Goal: Complete application form: Complete application form

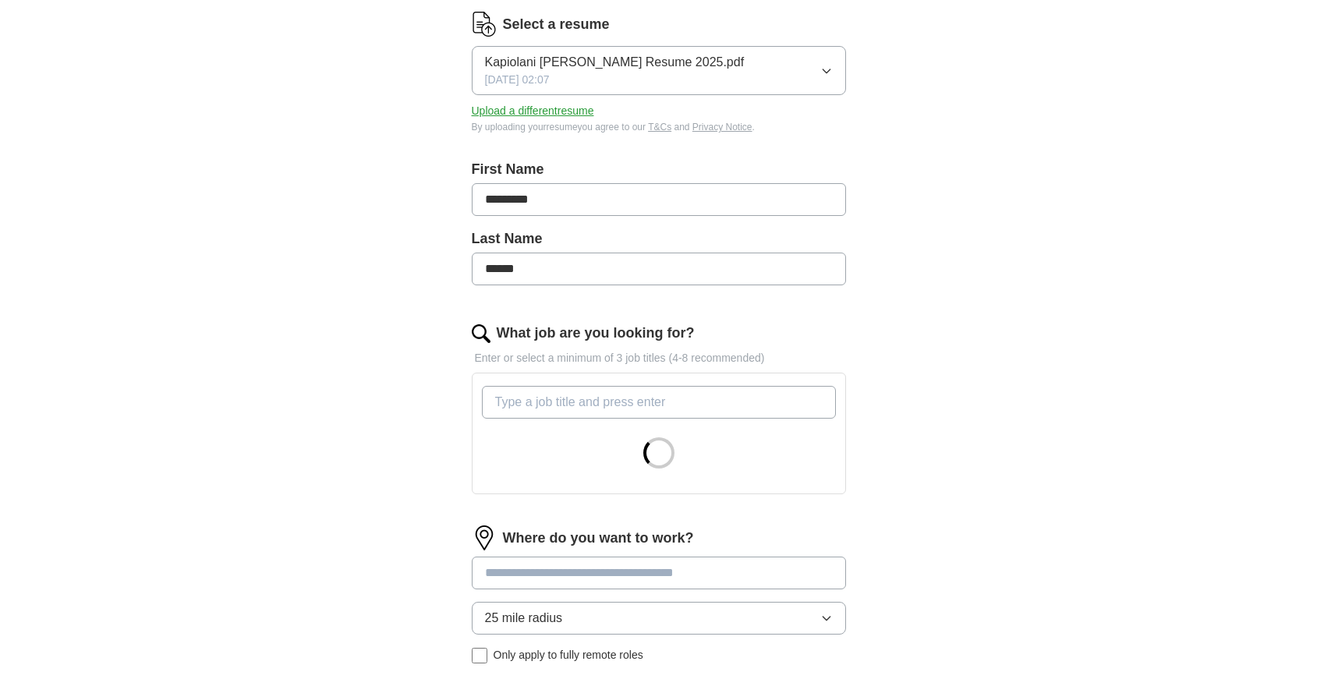
scroll to position [203, 0]
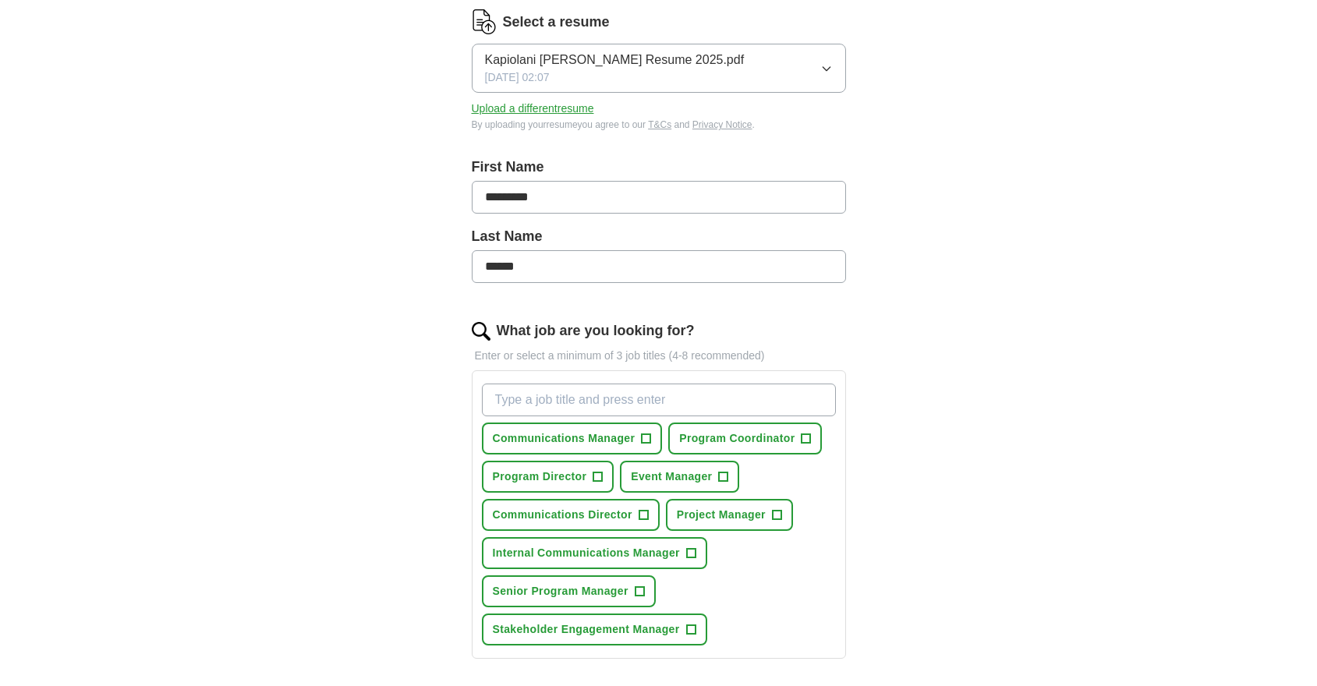
click at [616, 437] on span "Communications Manager" at bounding box center [564, 438] width 143 height 16
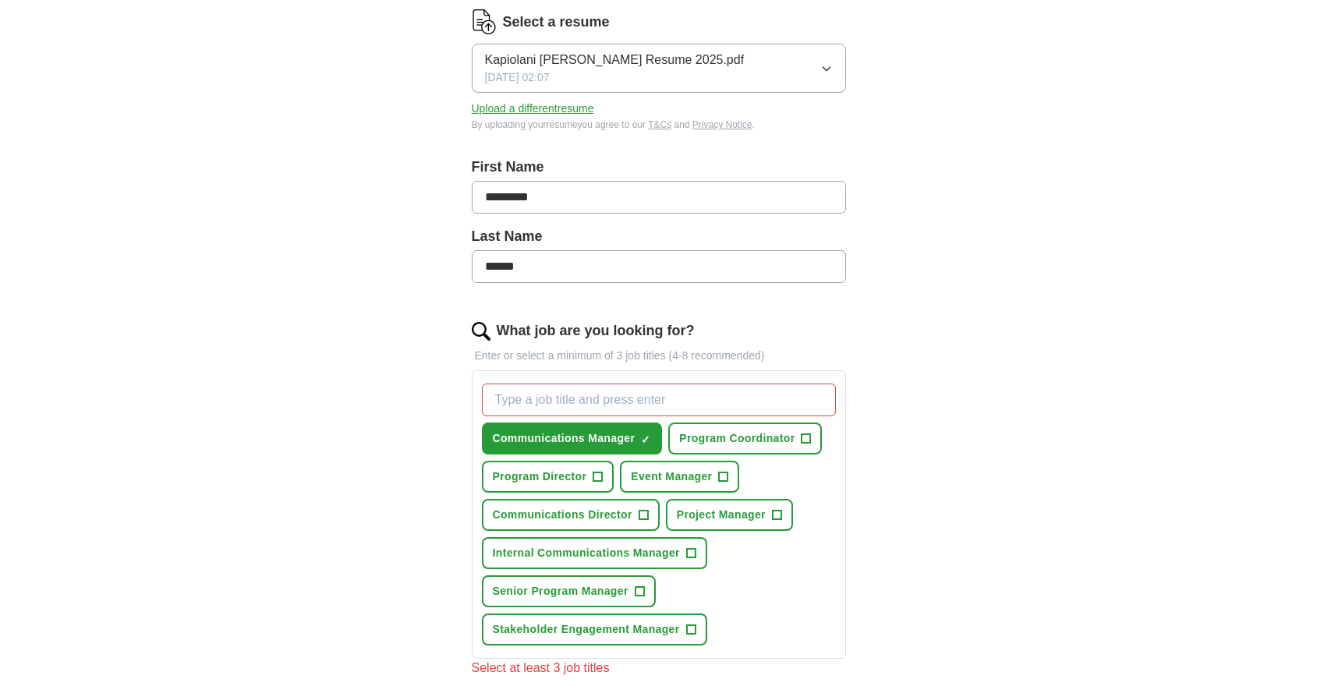
click at [754, 442] on span "Program Coordinator" at bounding box center [736, 438] width 115 height 16
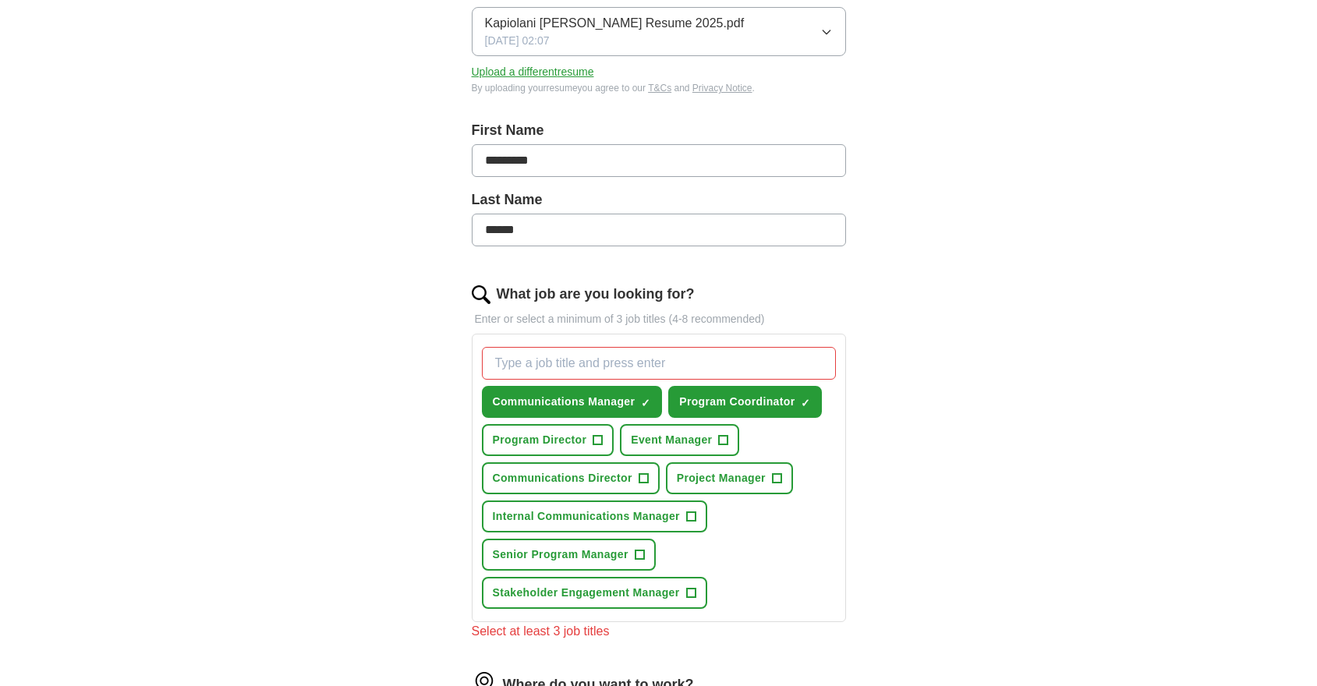
scroll to position [248, 0]
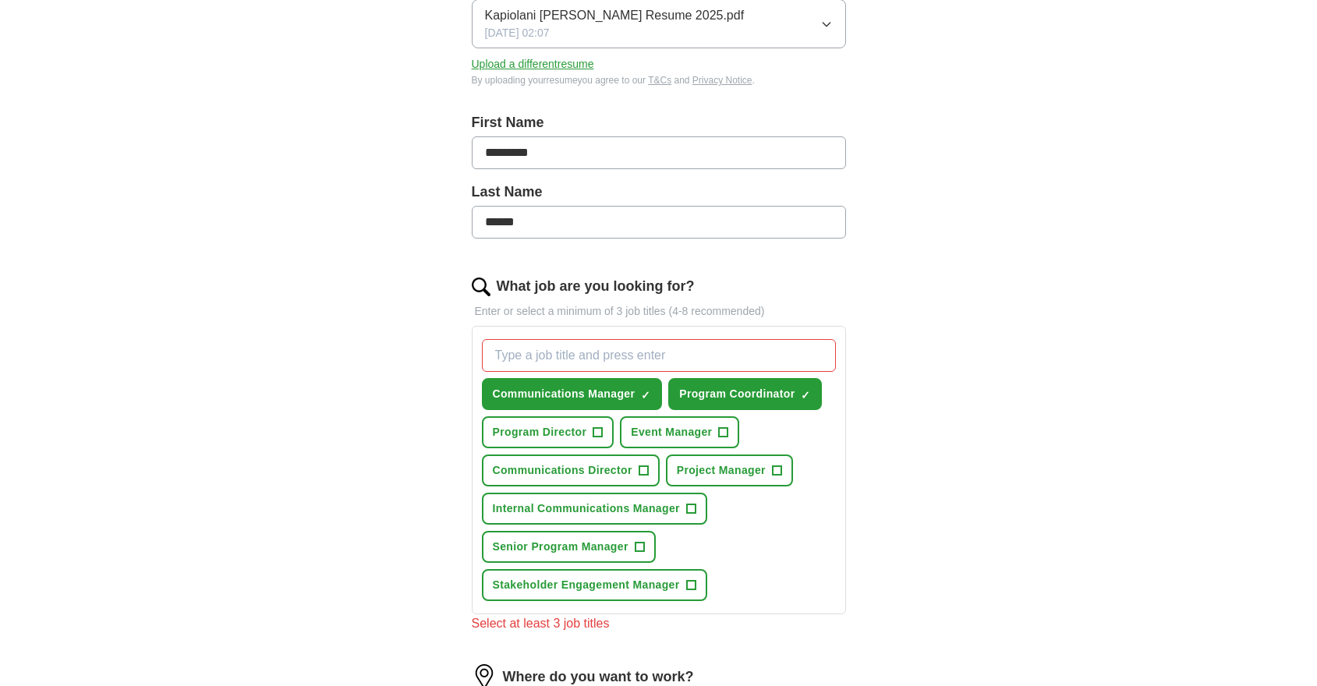
click at [698, 472] on span "Project Manager" at bounding box center [721, 470] width 89 height 16
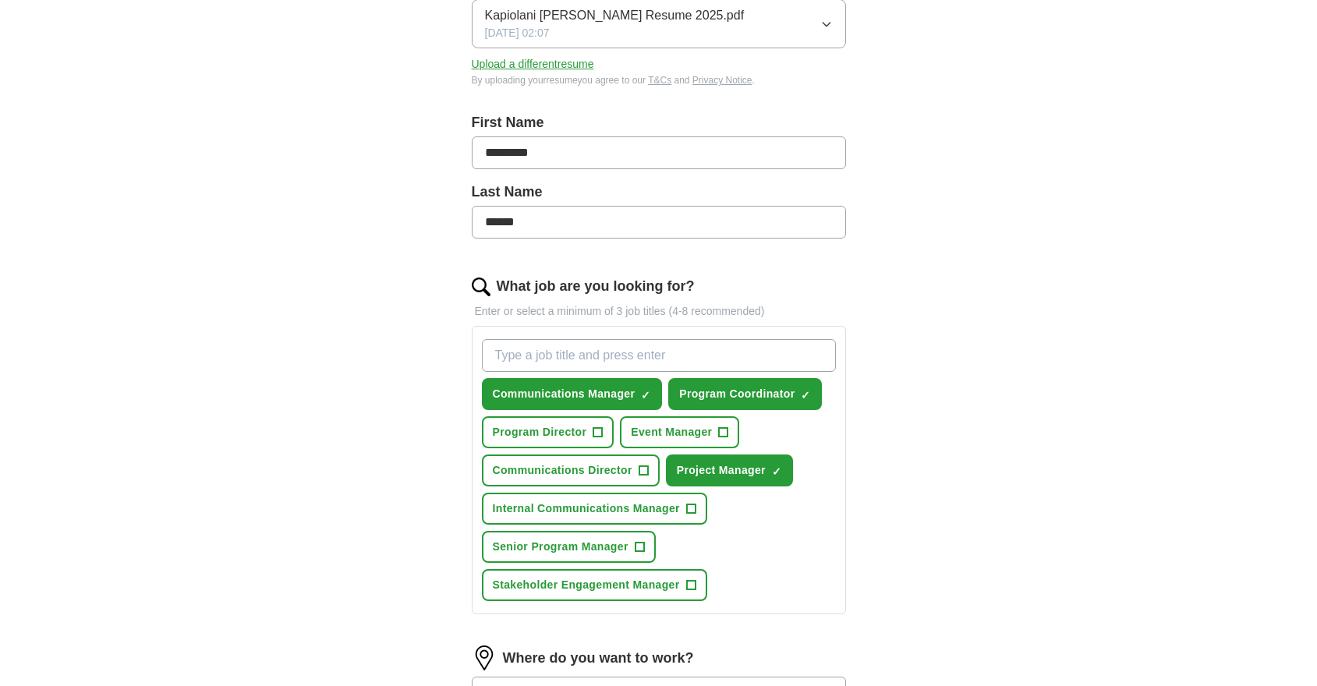
click at [594, 473] on span "Communications Director" at bounding box center [563, 470] width 140 height 16
click at [610, 504] on span "Internal Communications Manager" at bounding box center [586, 508] width 187 height 16
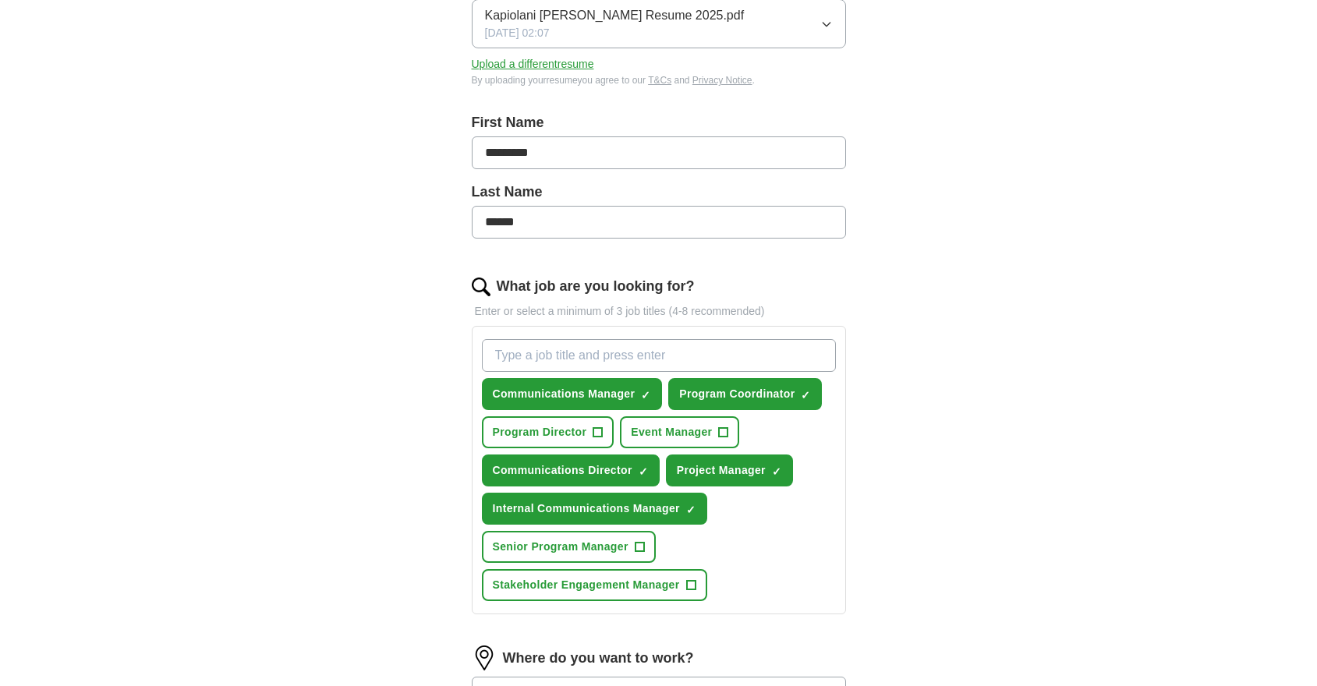
click at [603, 553] on span "Senior Program Manager" at bounding box center [561, 547] width 136 height 16
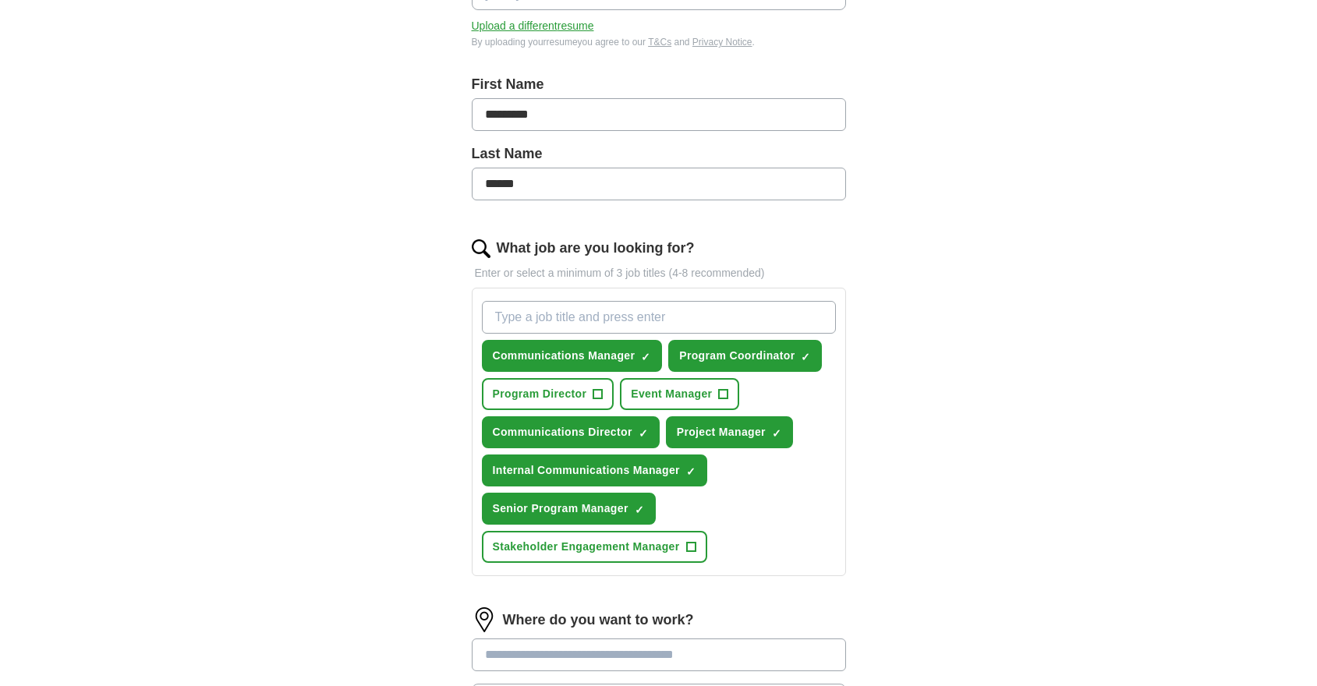
scroll to position [294, 0]
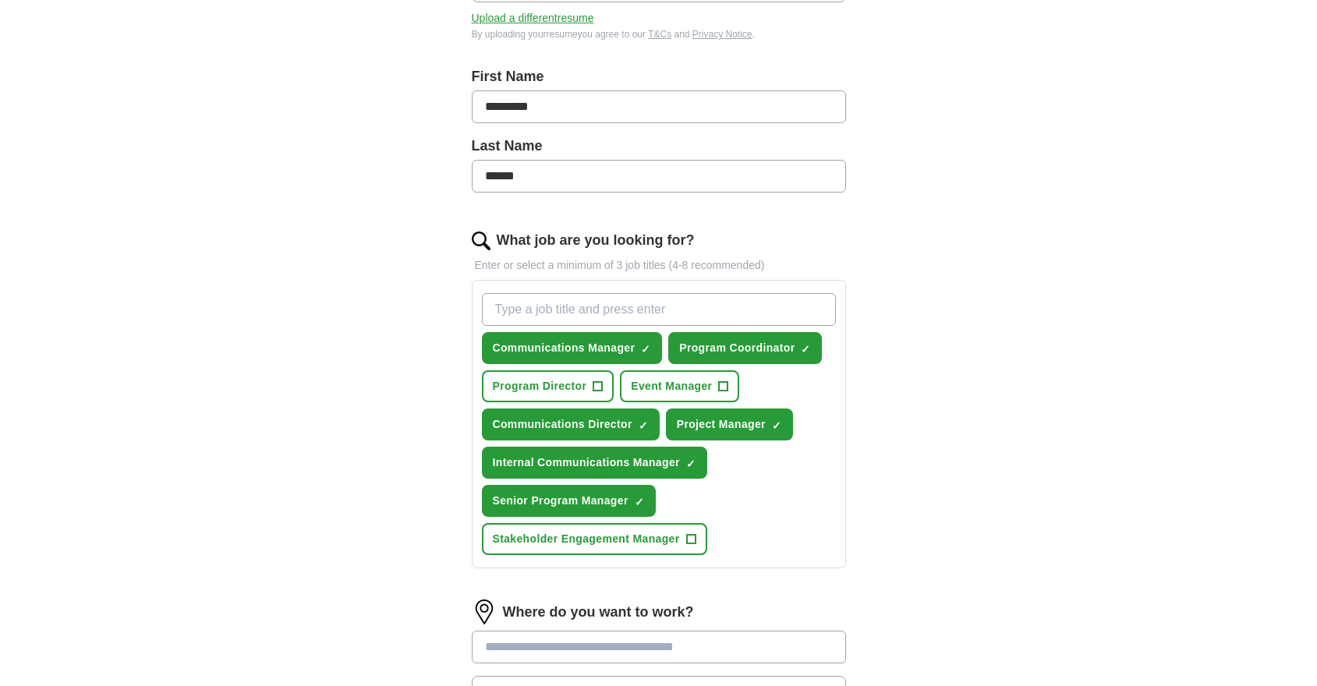
click at [644, 299] on input "What job are you looking for?" at bounding box center [659, 309] width 354 height 33
type input "i"
type input "Internal Communications Specialist"
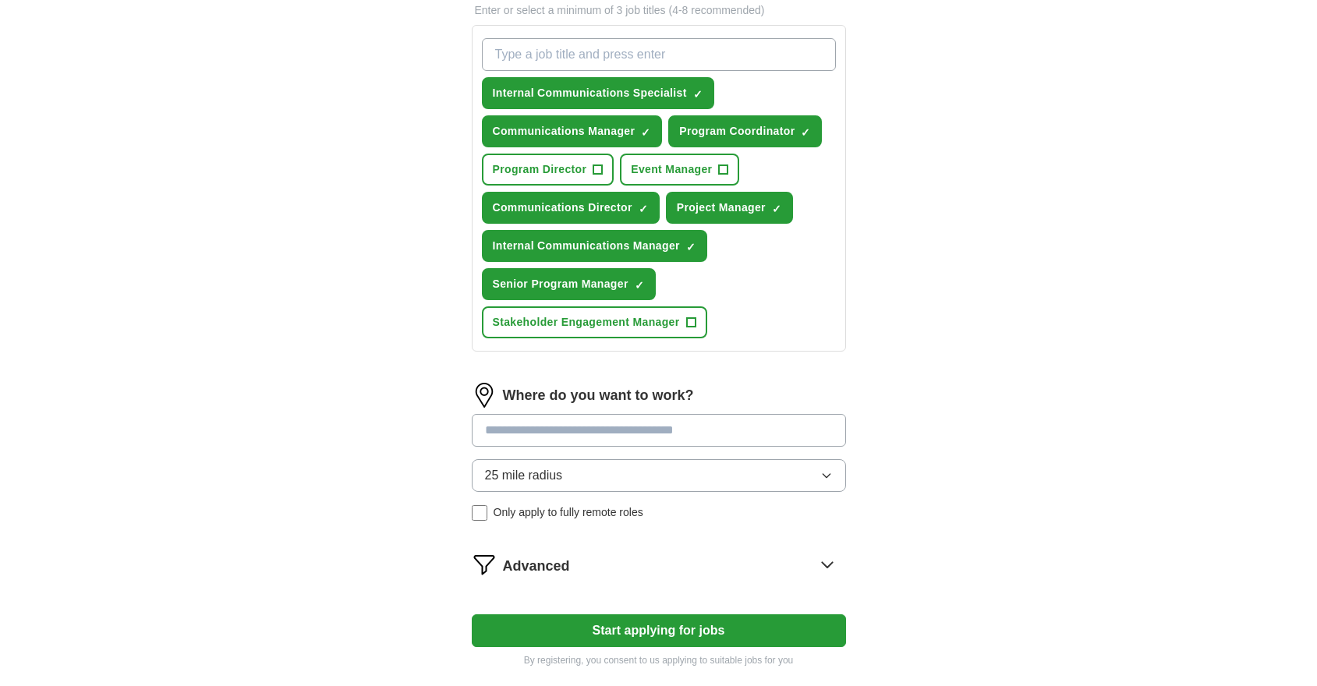
scroll to position [550, 0]
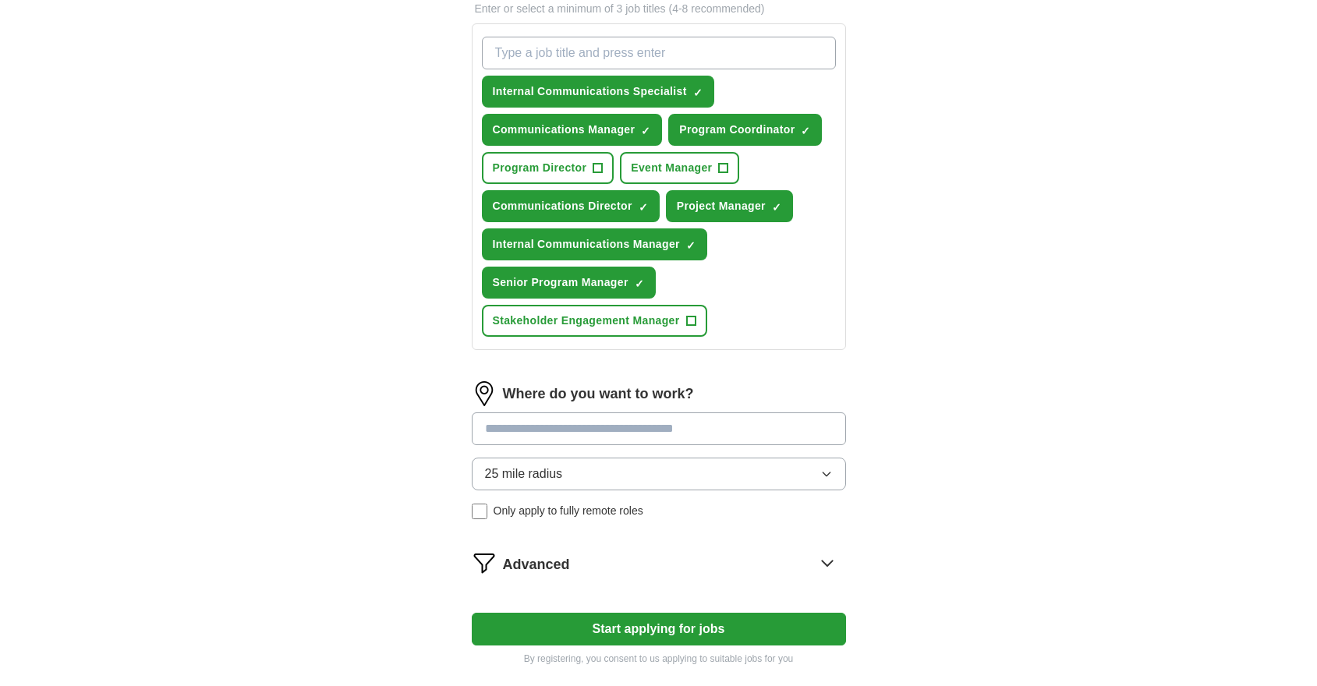
click at [728, 430] on input at bounding box center [659, 428] width 374 height 33
type input "******"
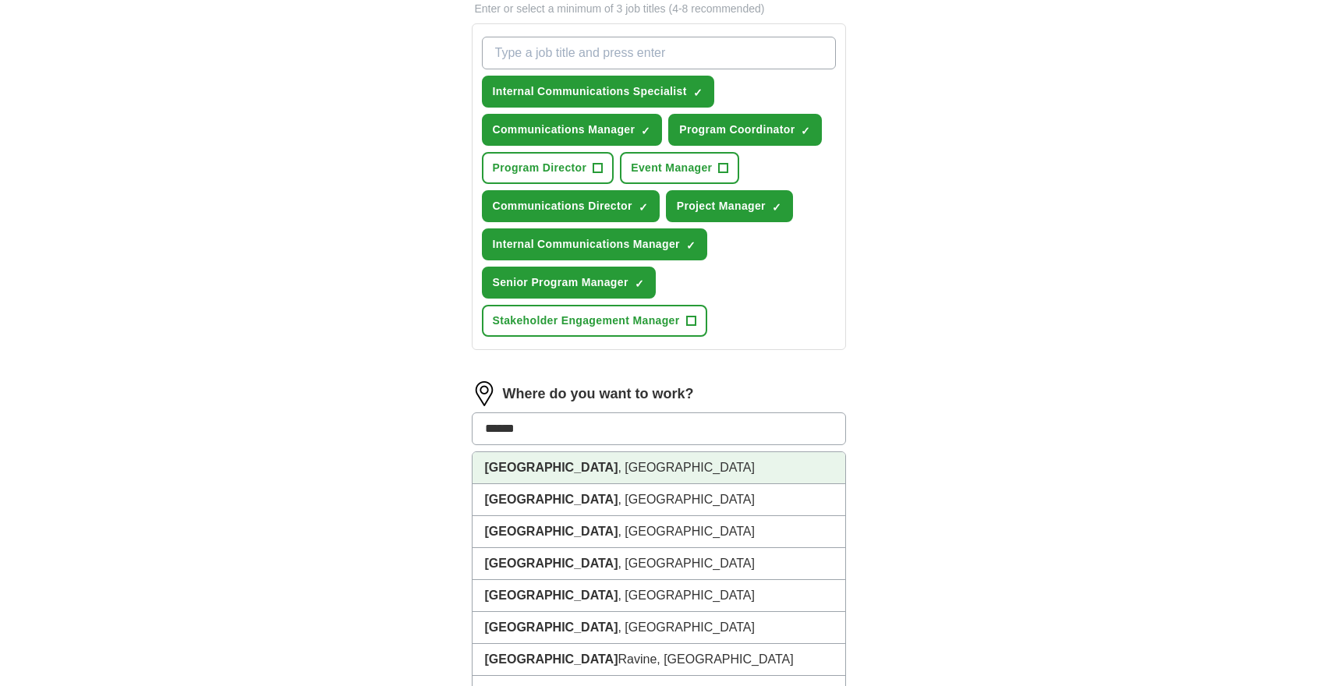
click at [712, 461] on li "[GEOGRAPHIC_DATA] , [GEOGRAPHIC_DATA]" at bounding box center [658, 468] width 373 height 32
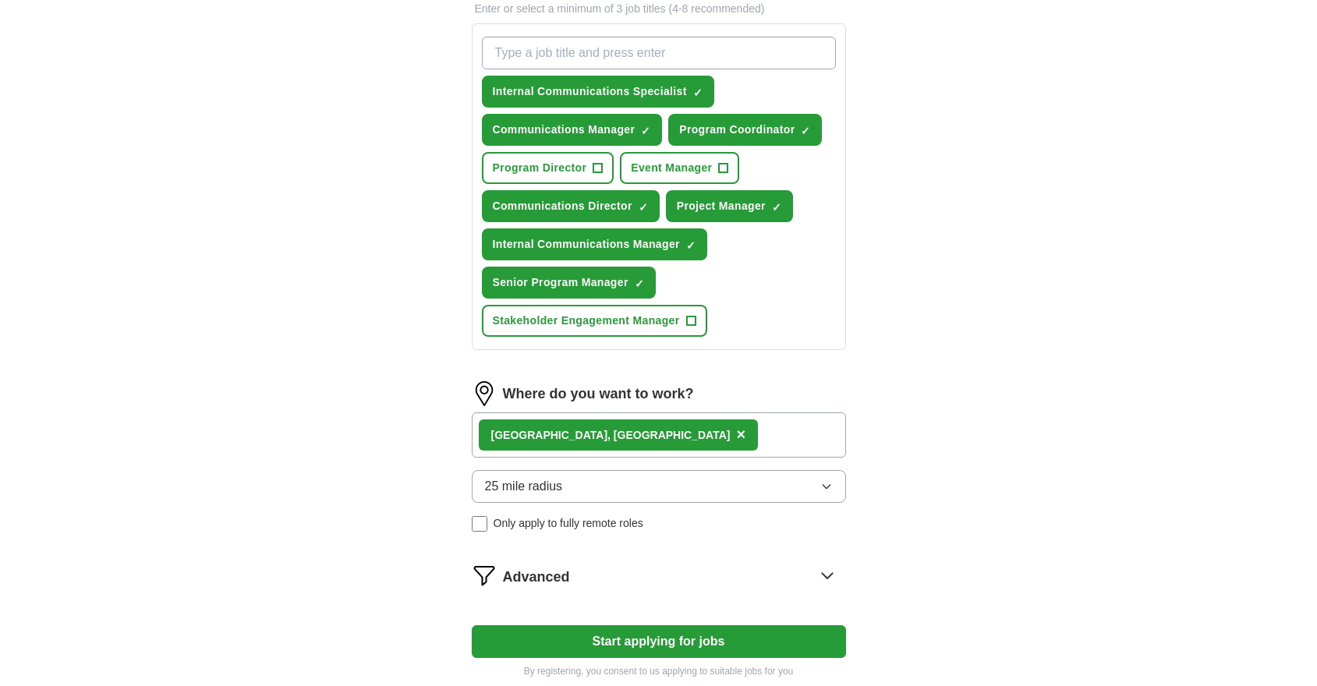
click at [698, 477] on button "25 mile radius" at bounding box center [659, 486] width 374 height 33
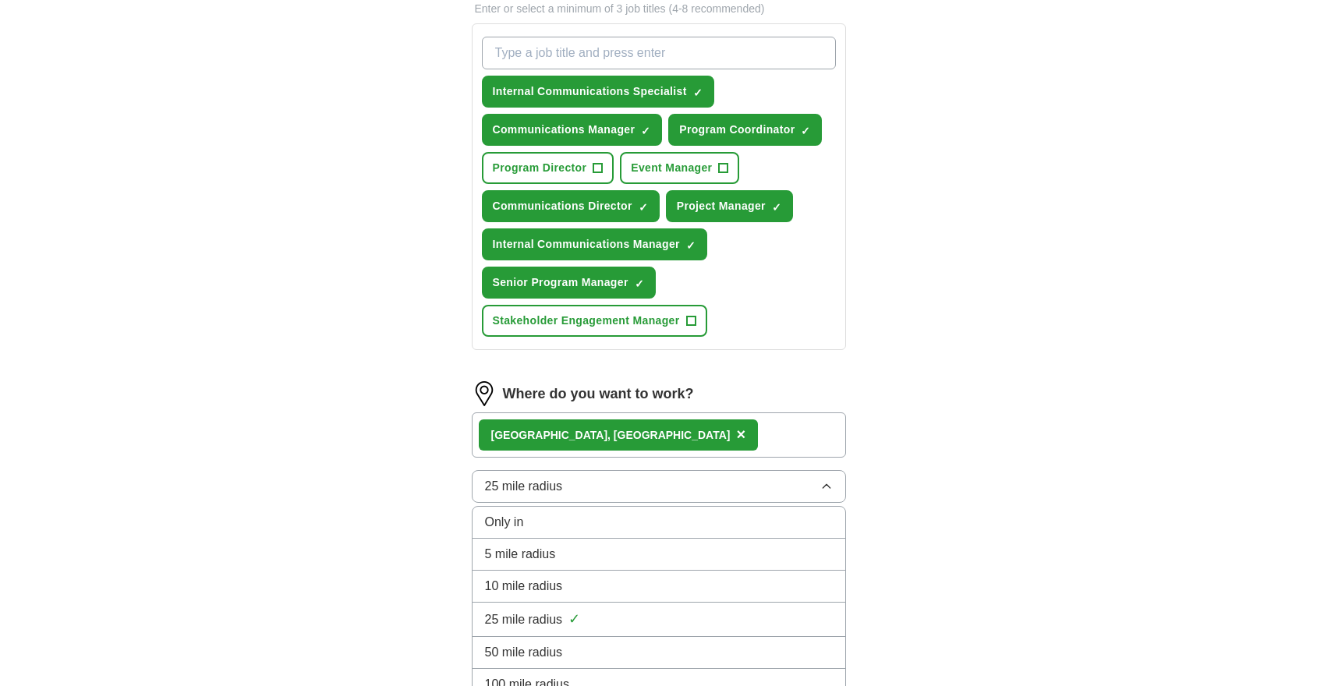
click at [702, 571] on li "10 mile radius" at bounding box center [658, 587] width 373 height 32
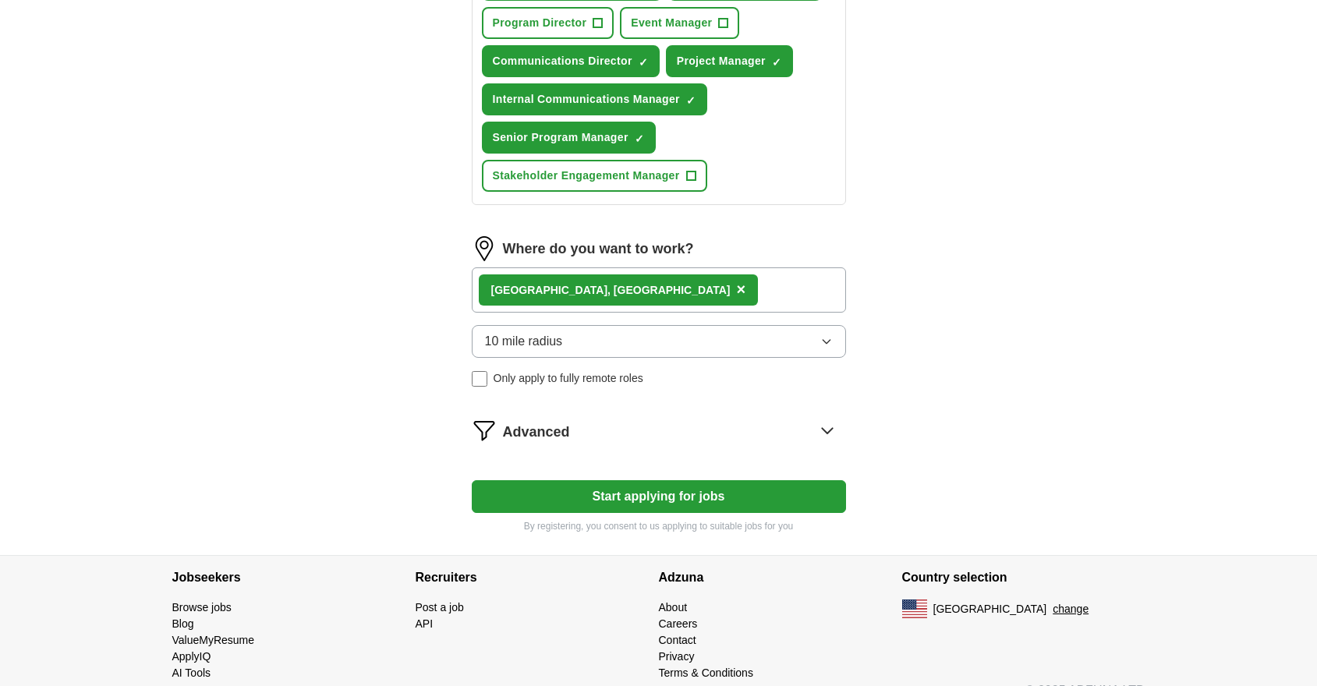
scroll to position [710, 0]
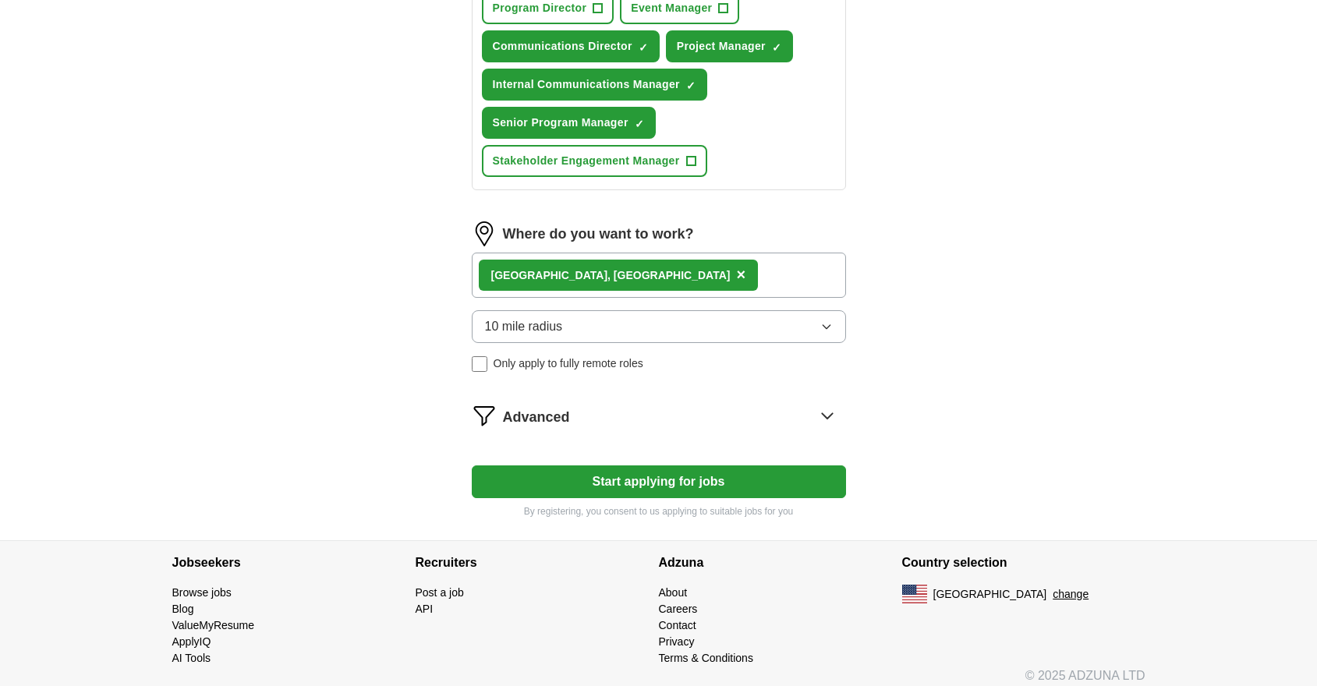
click at [636, 414] on div "Advanced" at bounding box center [674, 415] width 343 height 25
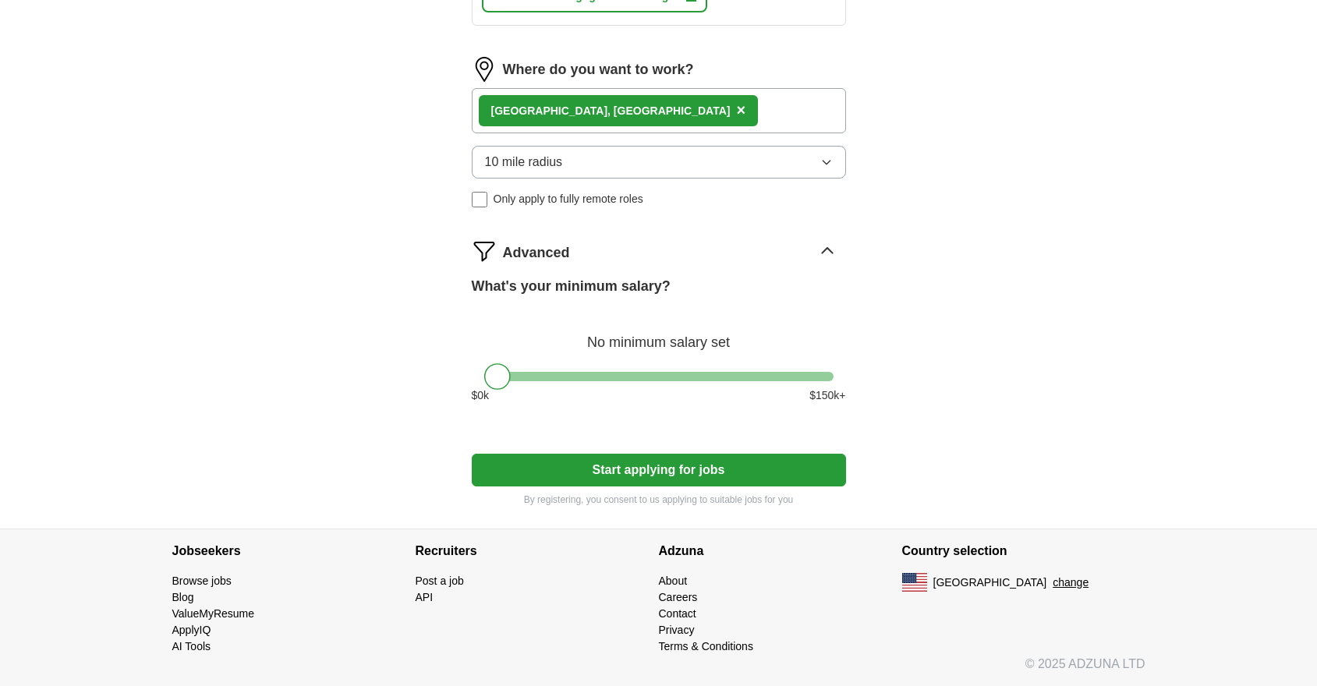
scroll to position [875, 0]
click at [599, 472] on button "Start applying for jobs" at bounding box center [659, 470] width 374 height 33
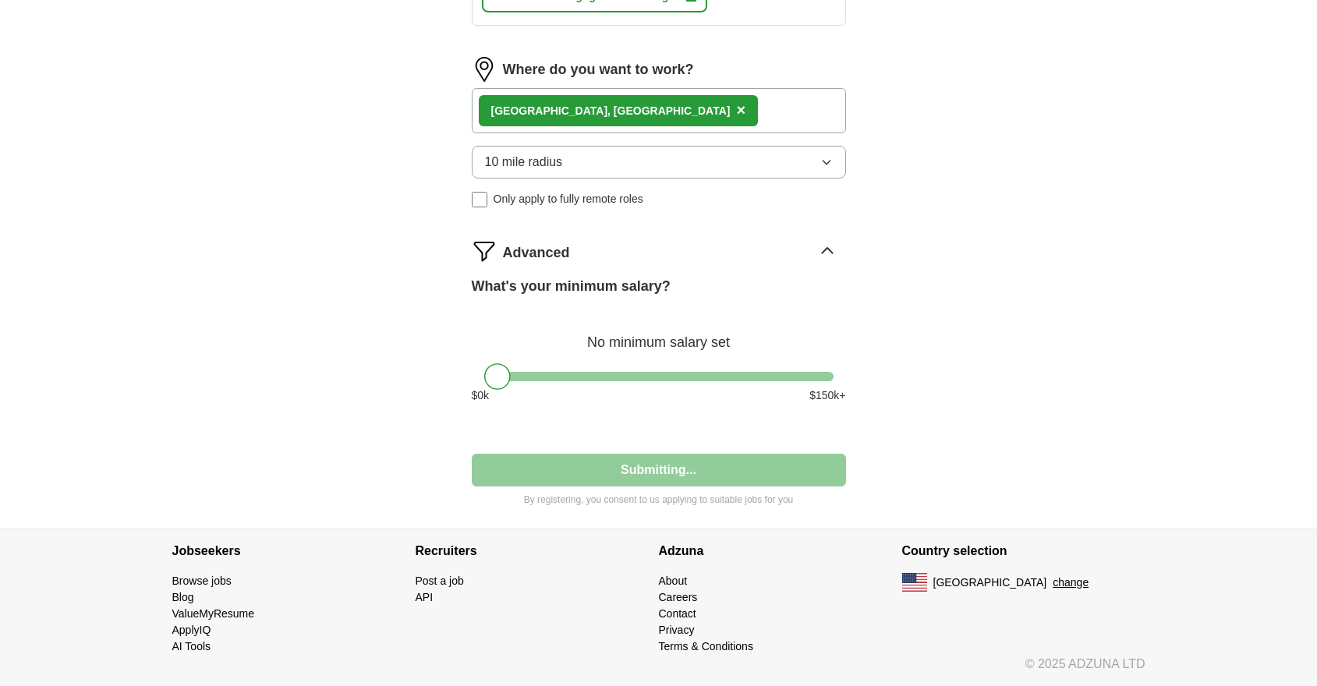
select select "**"
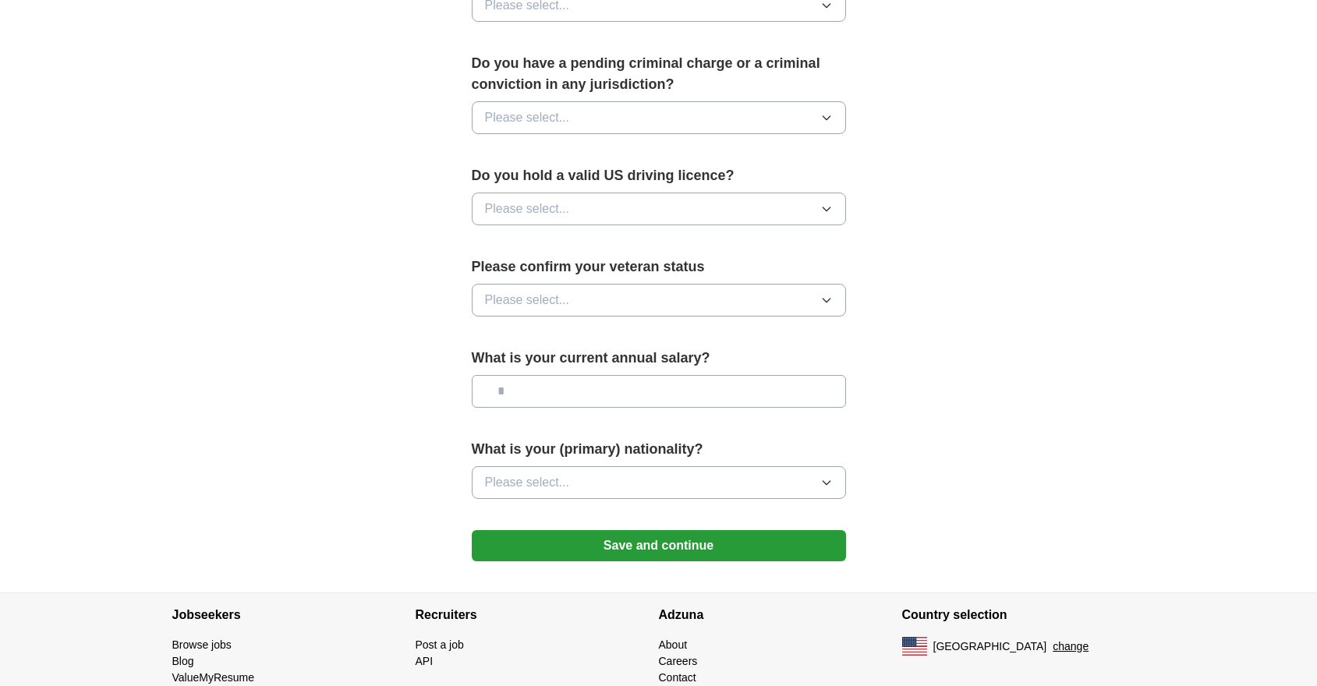
scroll to position [0, 0]
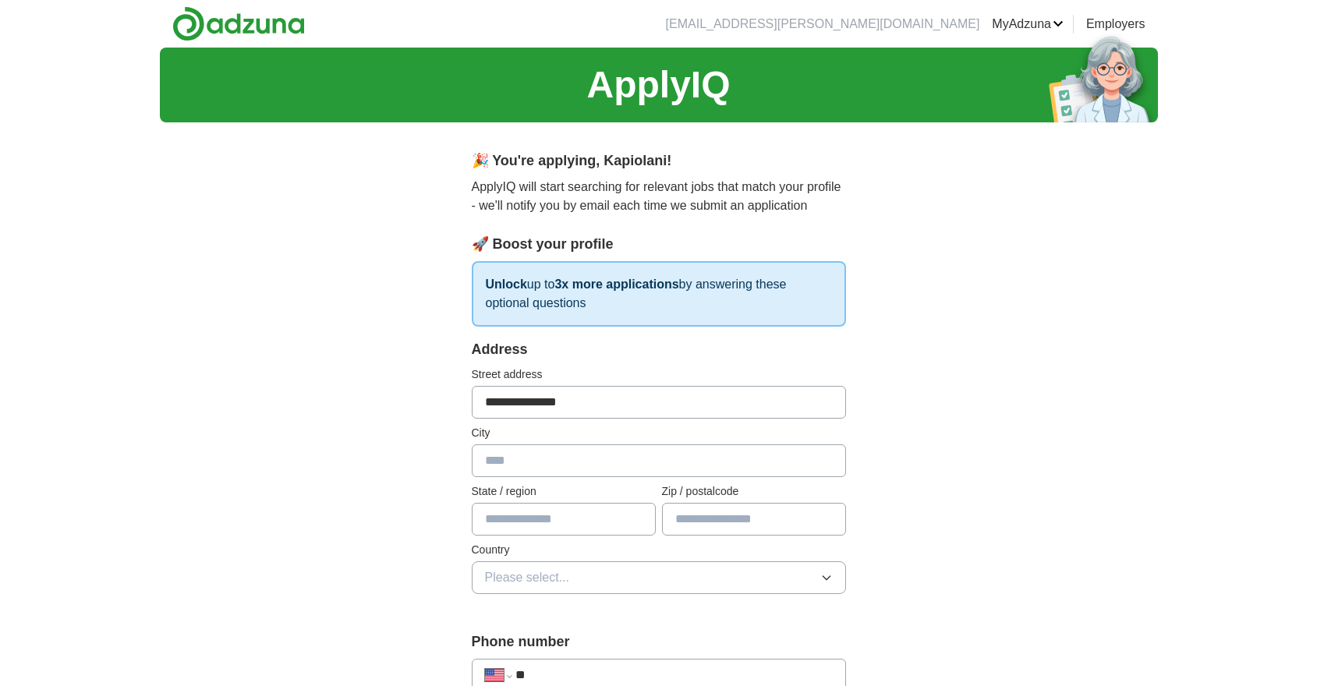
type input "**********"
type input "******"
type input "**"
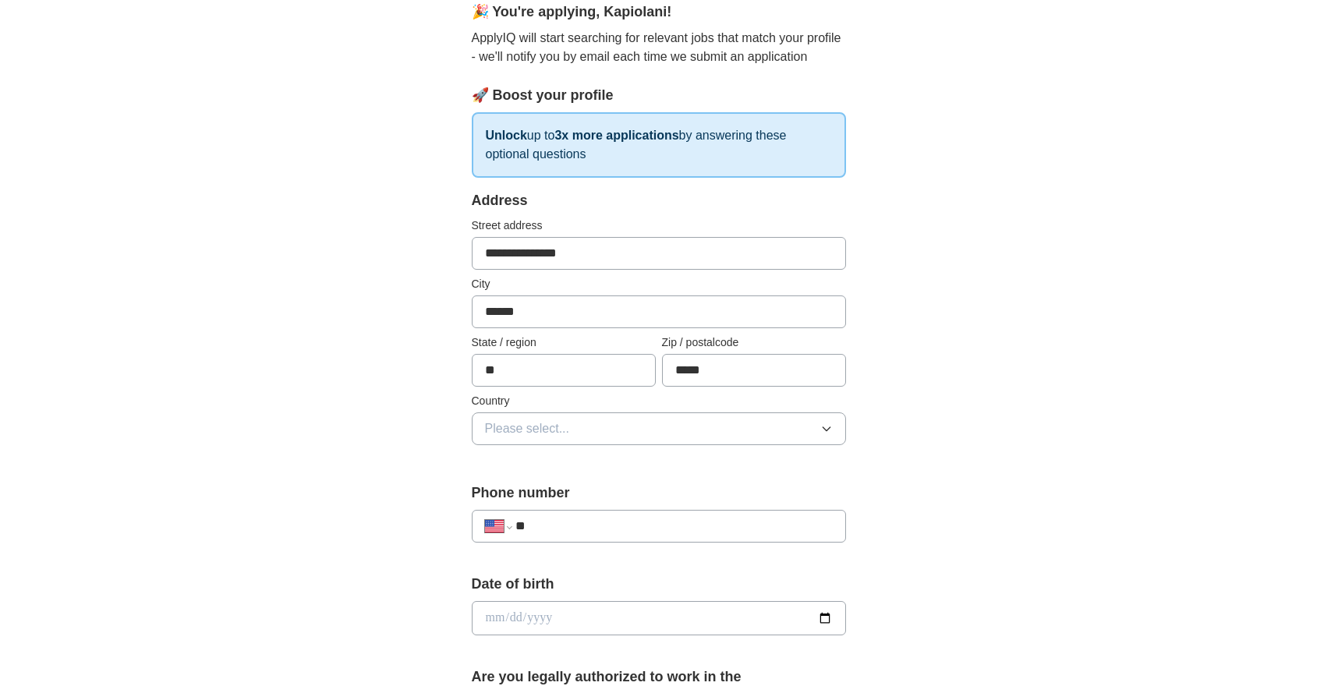
scroll to position [163, 0]
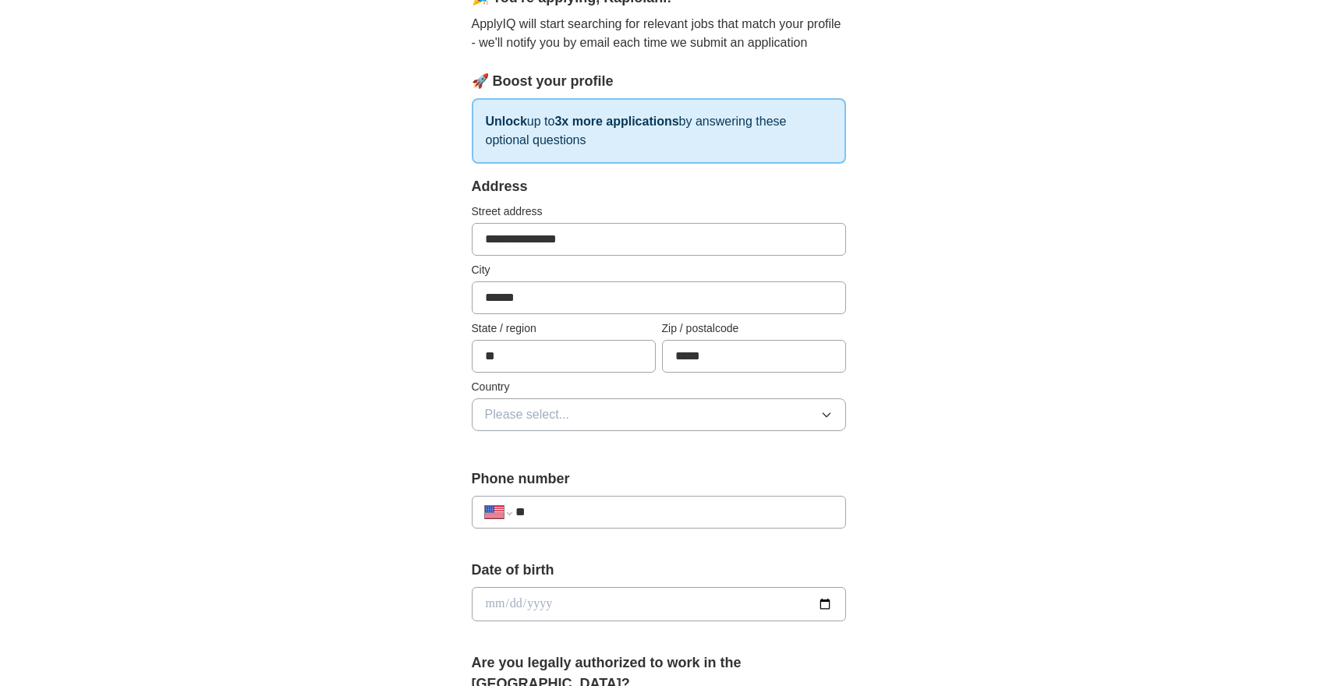
type input "*****"
click at [646, 412] on button "Please select..." at bounding box center [659, 414] width 374 height 33
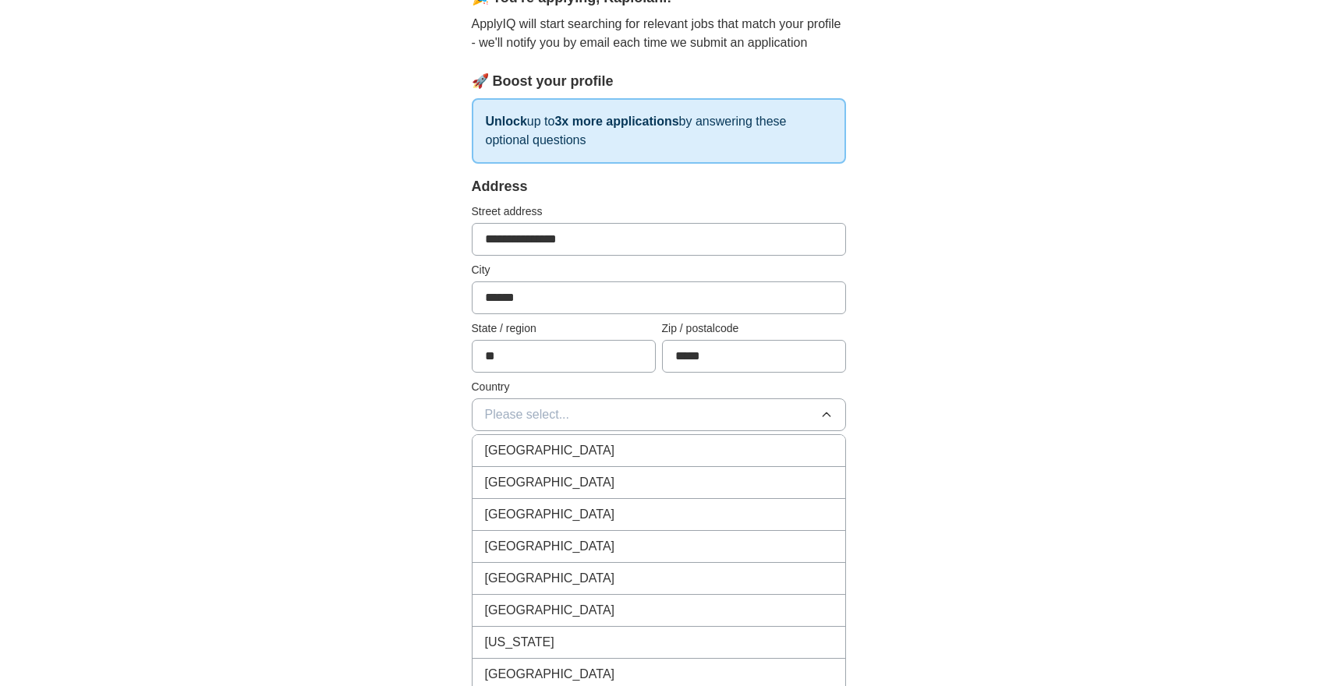
click at [649, 482] on div "[GEOGRAPHIC_DATA]" at bounding box center [659, 482] width 348 height 19
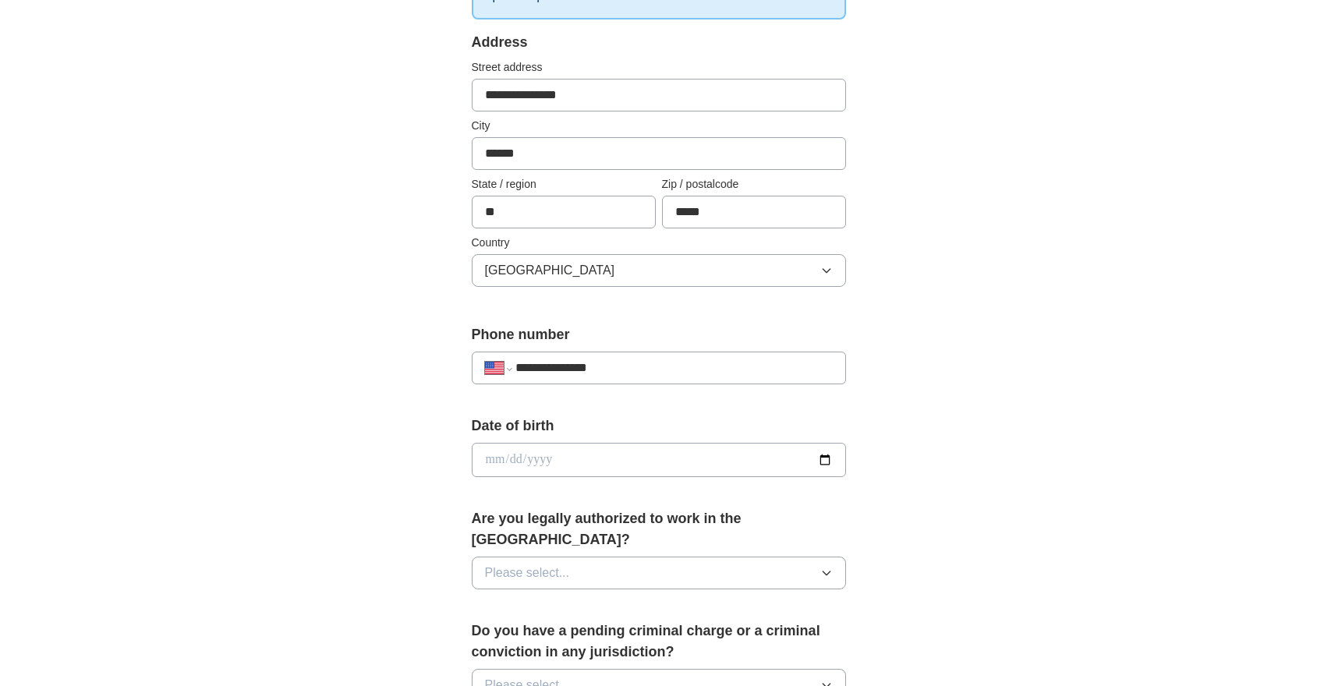
scroll to position [308, 0]
type input "**********"
click at [492, 457] on input "date" at bounding box center [659, 459] width 374 height 34
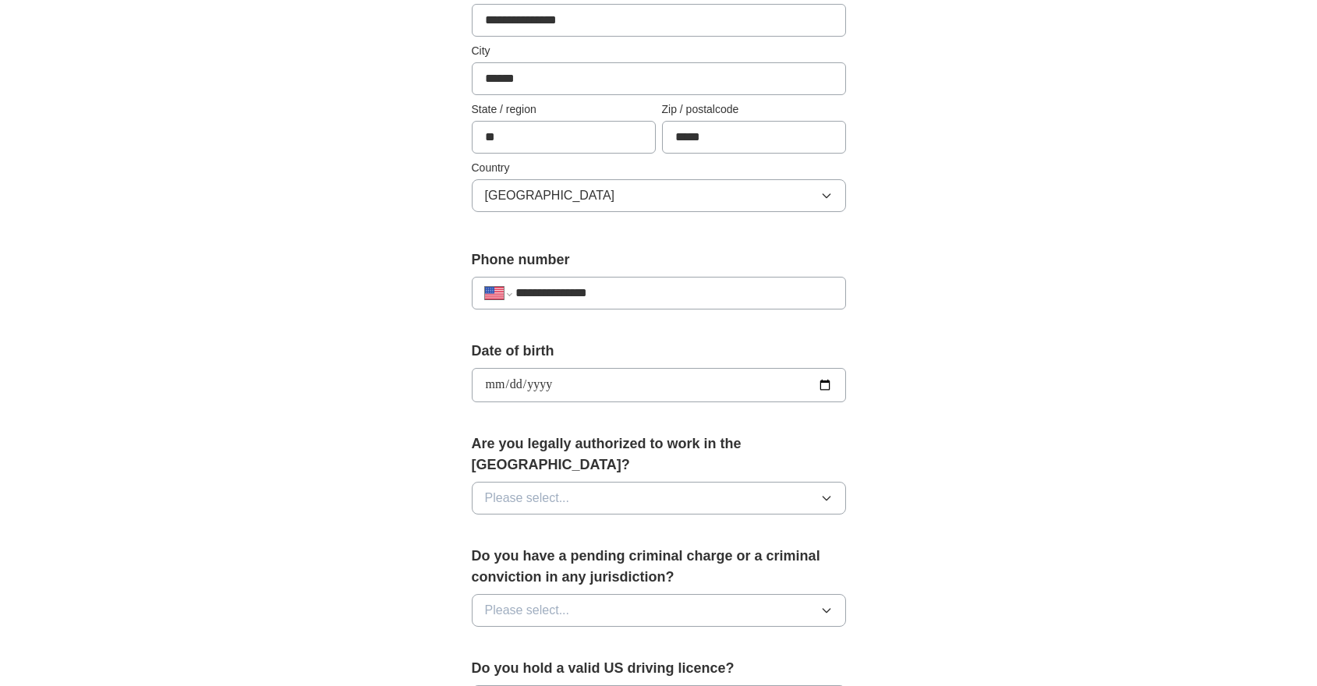
scroll to position [382, 0]
type input "**********"
click at [587, 482] on button "Please select..." at bounding box center [659, 498] width 374 height 33
click at [595, 525] on div "Yes" at bounding box center [659, 534] width 348 height 19
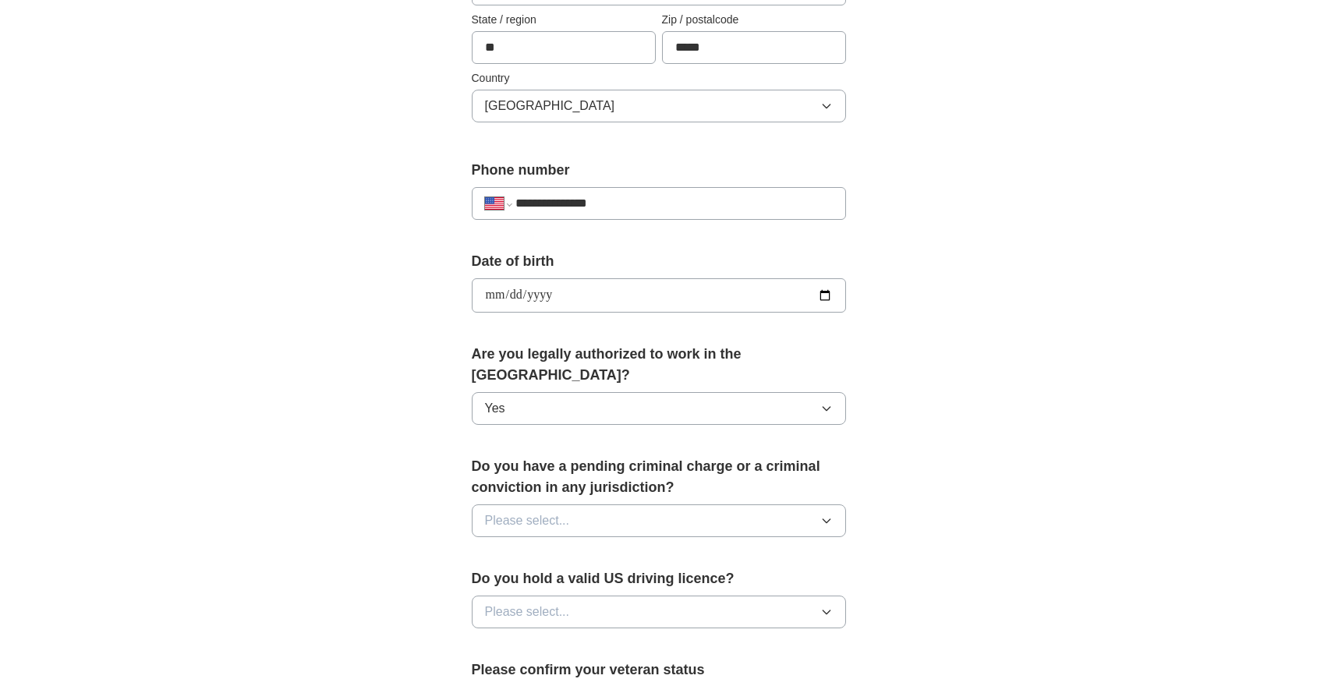
scroll to position [473, 0]
click at [596, 504] on button "Please select..." at bounding box center [659, 519] width 374 height 33
click at [599, 578] on div "No" at bounding box center [659, 587] width 348 height 19
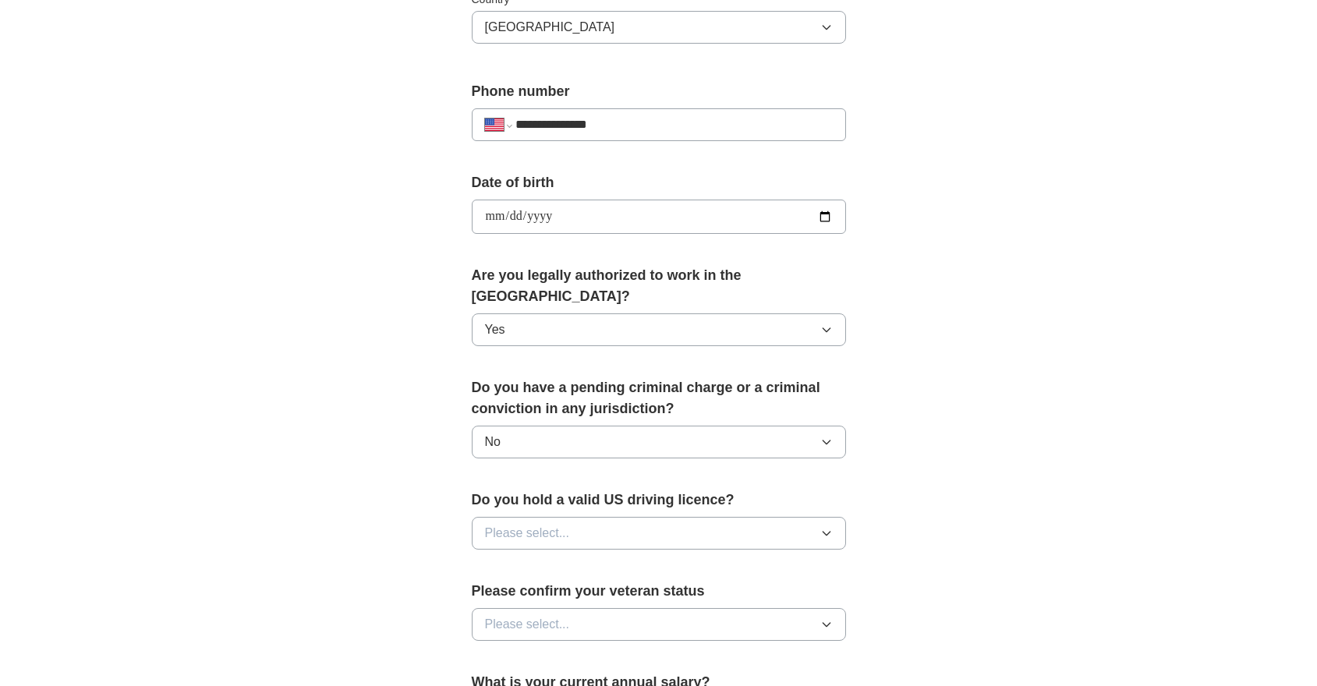
scroll to position [552, 0]
click at [598, 521] on button "Please select..." at bounding box center [659, 531] width 374 height 33
click at [600, 558] on div "Yes" at bounding box center [659, 567] width 348 height 19
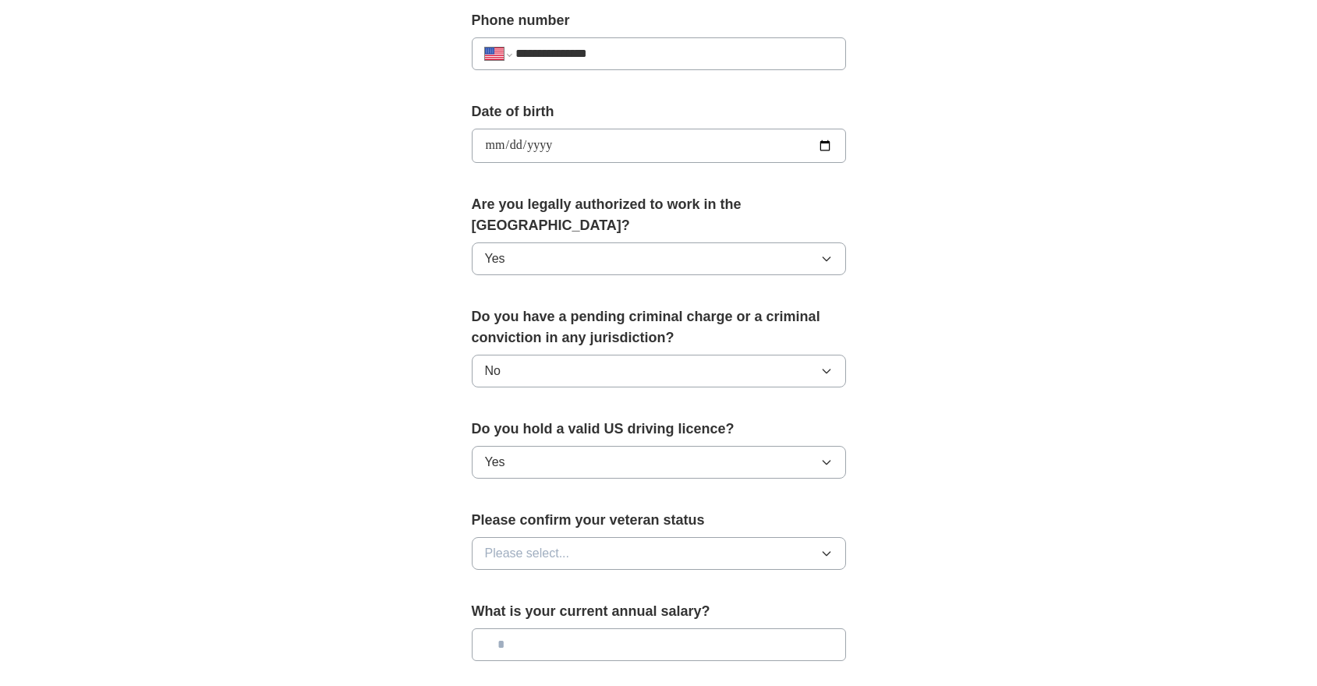
scroll to position [626, 0]
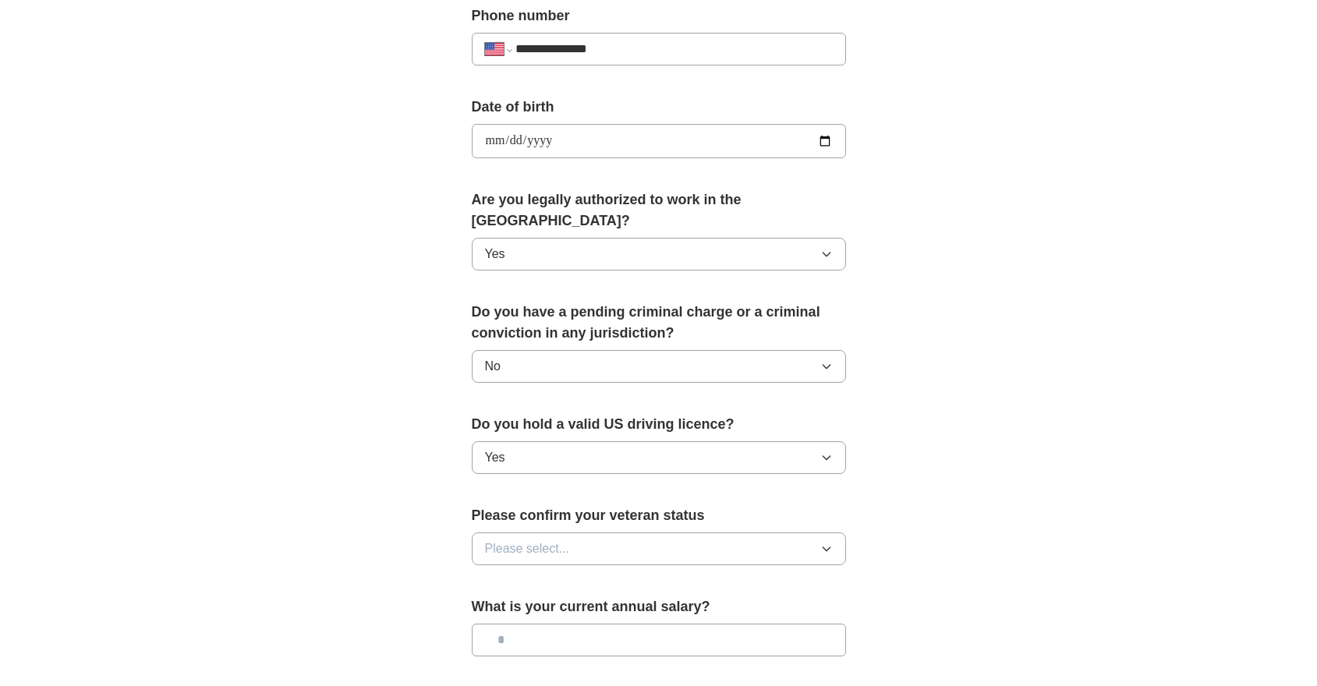
click at [601, 532] on button "Please select..." at bounding box center [659, 548] width 374 height 33
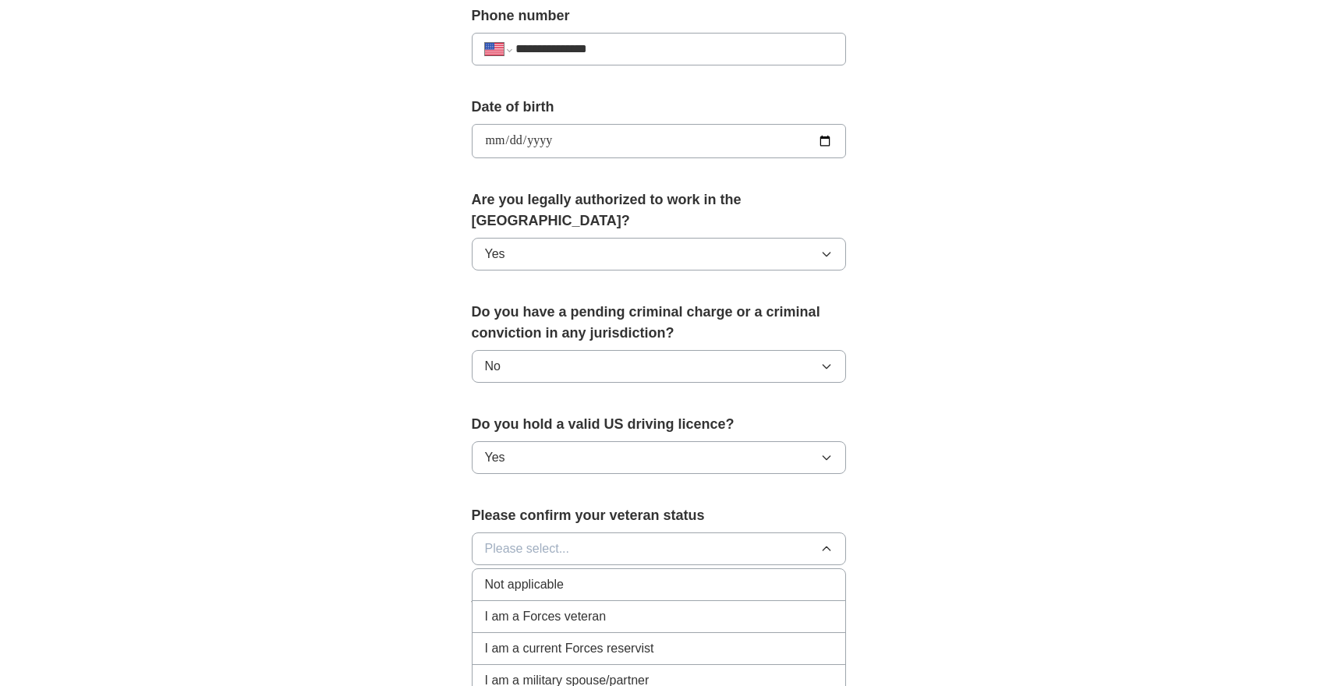
click at [604, 575] on div "Not applicable" at bounding box center [659, 584] width 348 height 19
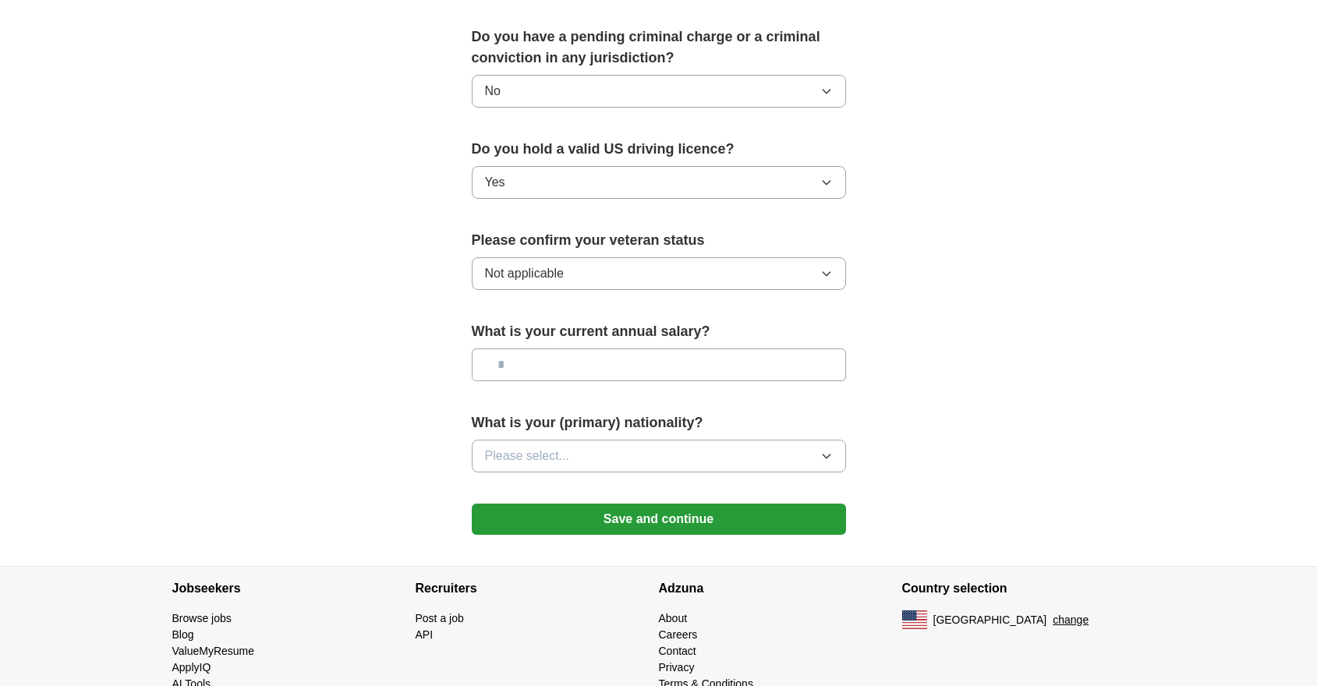
scroll to position [900, 0]
click at [630, 440] on button "Please select..." at bounding box center [659, 456] width 374 height 33
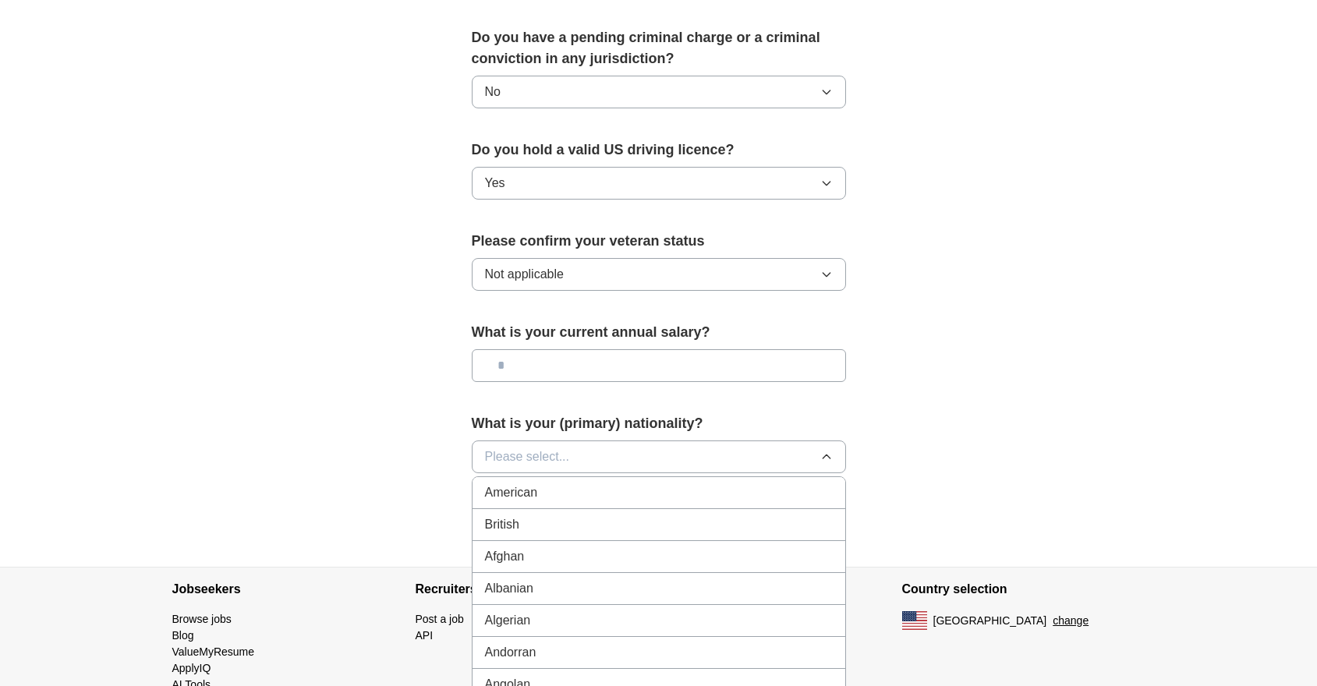
click at [628, 483] on div "American" at bounding box center [659, 492] width 348 height 19
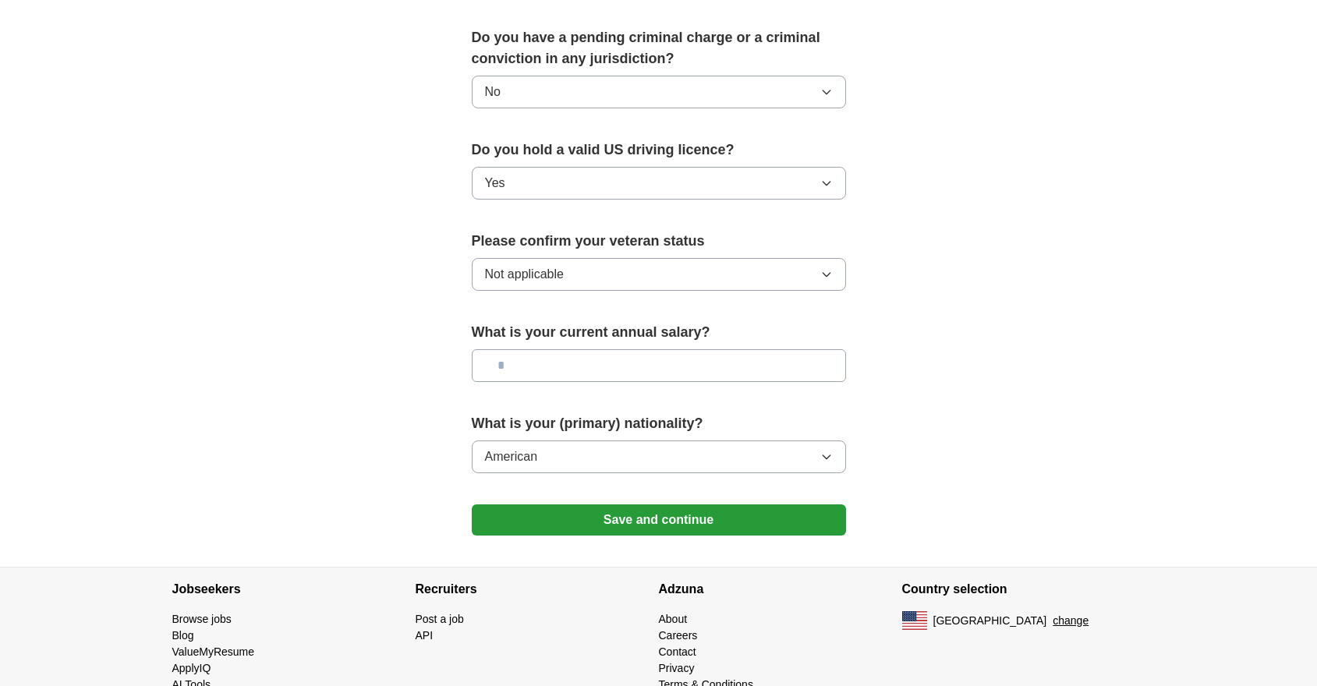
click at [630, 504] on button "Save and continue" at bounding box center [659, 519] width 374 height 31
